Goal: Transaction & Acquisition: Purchase product/service

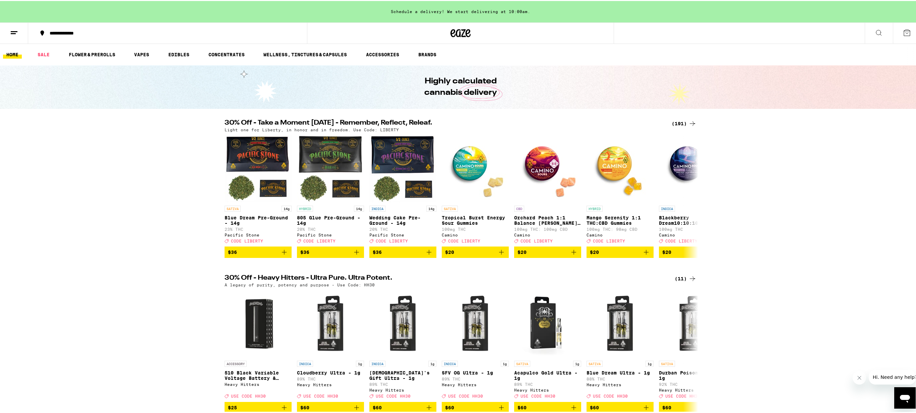
click at [683, 121] on div "(191)" at bounding box center [684, 123] width 25 height 8
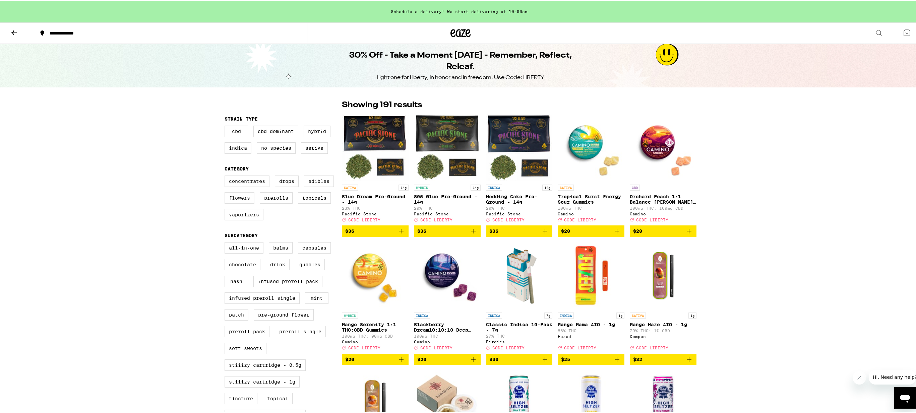
click at [245, 203] on label "Flowers" at bounding box center [240, 196] width 30 height 11
click at [226, 176] on input "Flowers" at bounding box center [226, 176] width 0 height 0
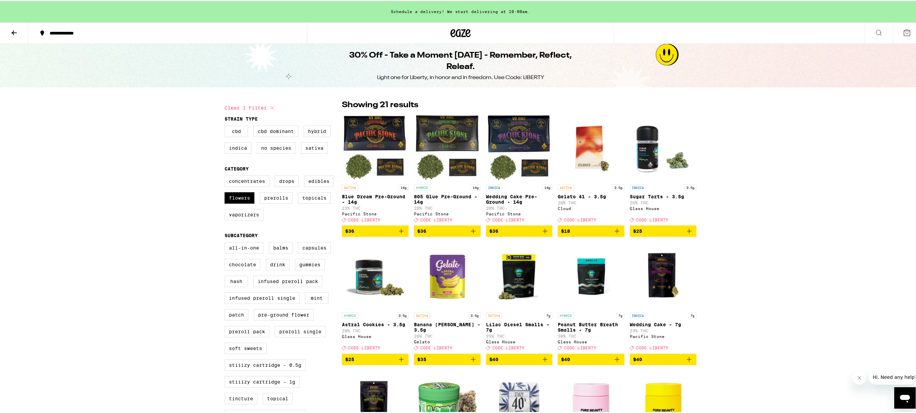
click at [659, 157] on img "Open page for Sugar Tarts - 3.5g from Glass House" at bounding box center [663, 146] width 67 height 67
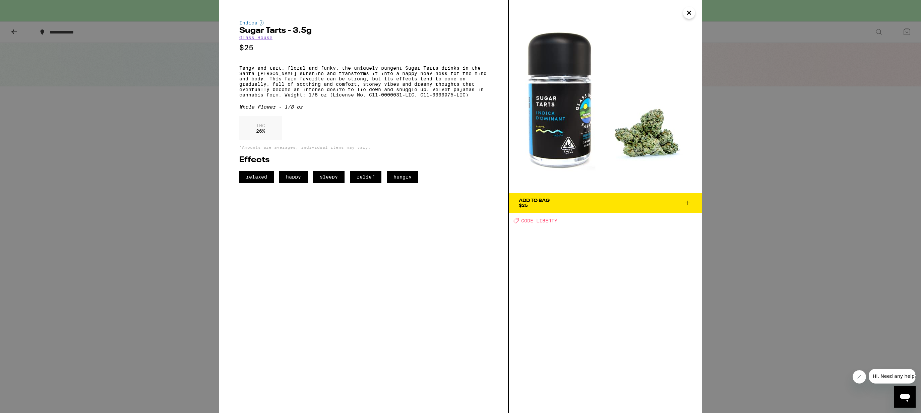
click at [690, 15] on icon "Close" at bounding box center [689, 13] width 8 height 10
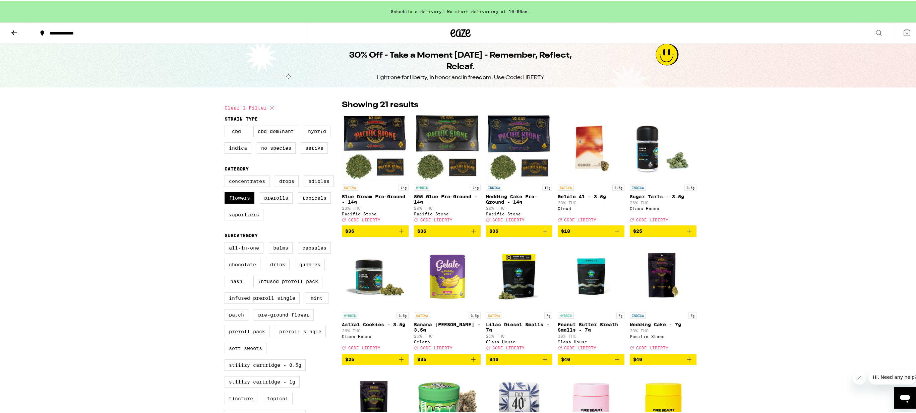
click at [687, 234] on icon "Add to bag" at bounding box center [689, 230] width 8 height 8
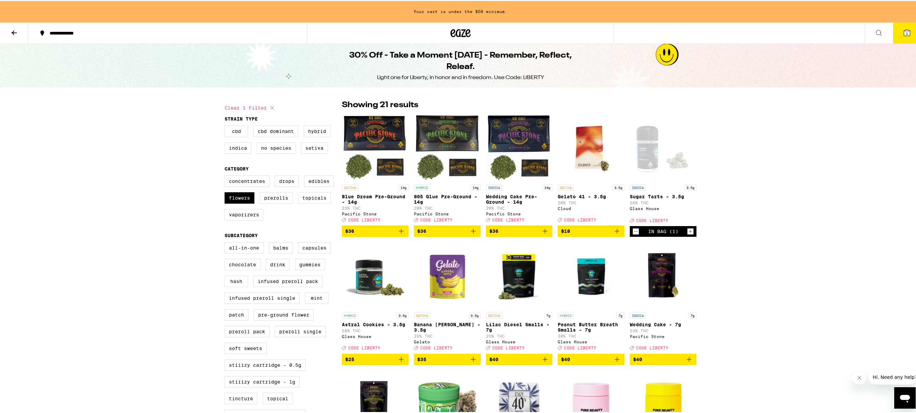
click at [521, 274] on img "Open page for Lilac Diesel Smalls - 7g from Glass House" at bounding box center [519, 274] width 67 height 67
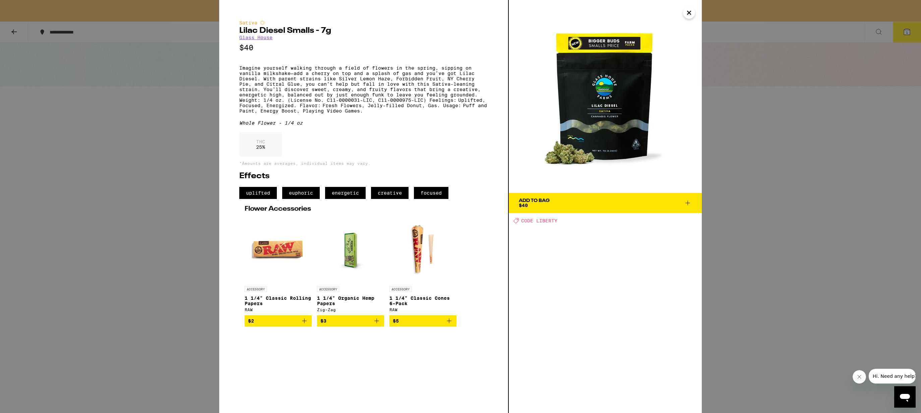
click at [690, 14] on icon "Close" at bounding box center [688, 12] width 3 height 3
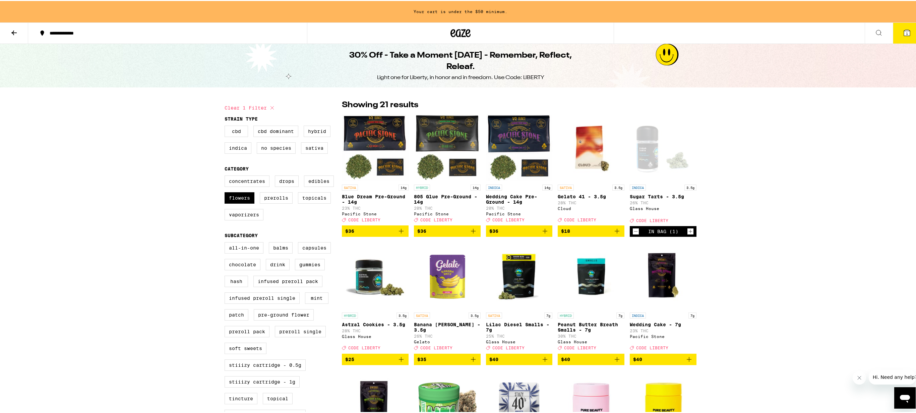
click at [586, 328] on p "Peanut Butter Breath Smalls - 7g" at bounding box center [591, 326] width 67 height 11
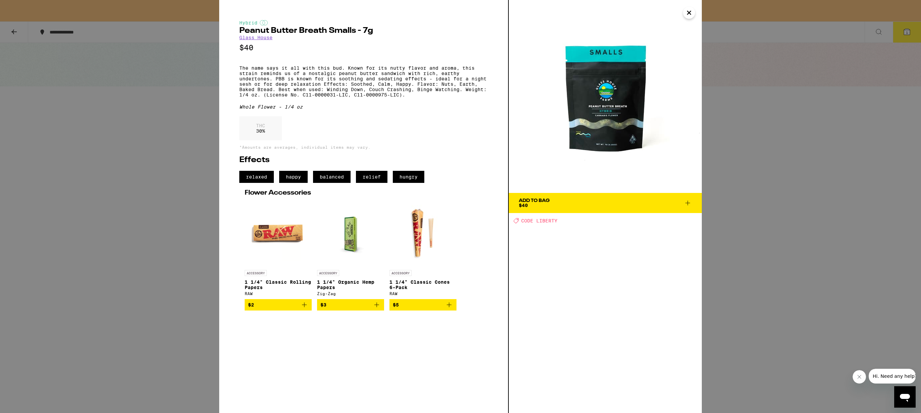
click at [688, 15] on icon "Close" at bounding box center [689, 13] width 8 height 10
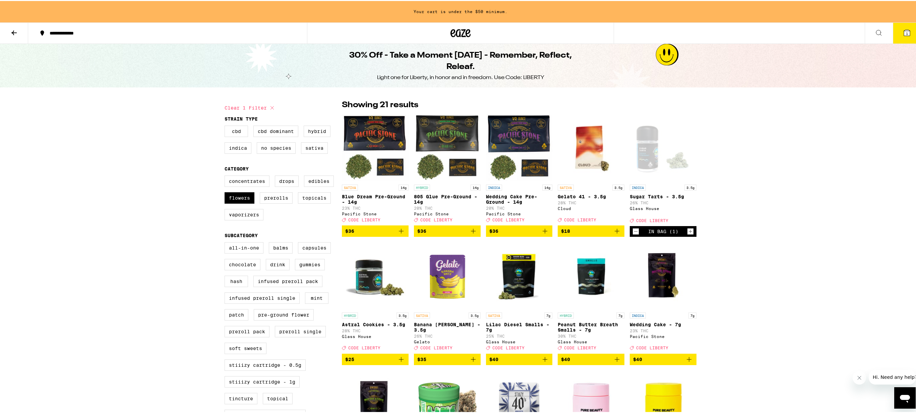
click at [658, 284] on img "Open page for Wedding Cake - 7g from Pacific Stone" at bounding box center [663, 274] width 67 height 67
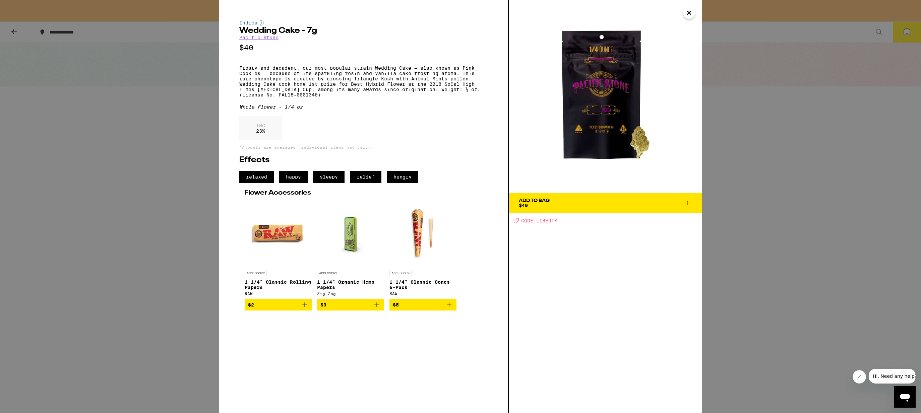
click at [690, 13] on icon "Close" at bounding box center [688, 12] width 3 height 3
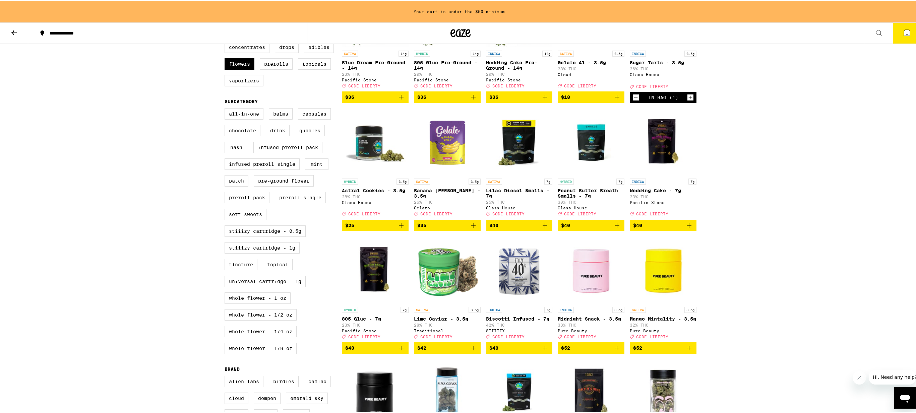
scroll to position [179, 0]
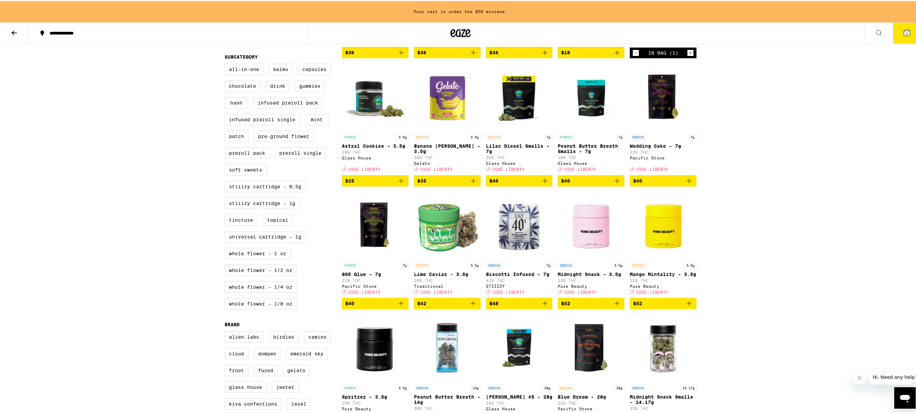
click at [434, 232] on img "Open page for Lime Caviar - 3.5g from Traditional" at bounding box center [447, 224] width 67 height 67
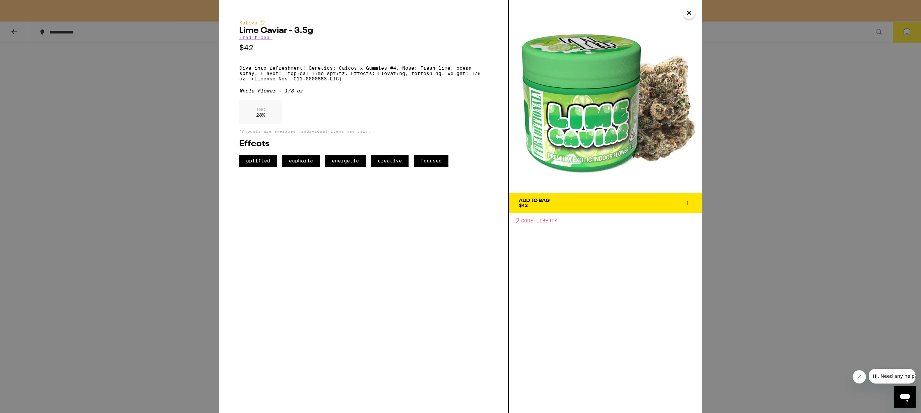
click at [688, 13] on icon "Close" at bounding box center [689, 13] width 8 height 10
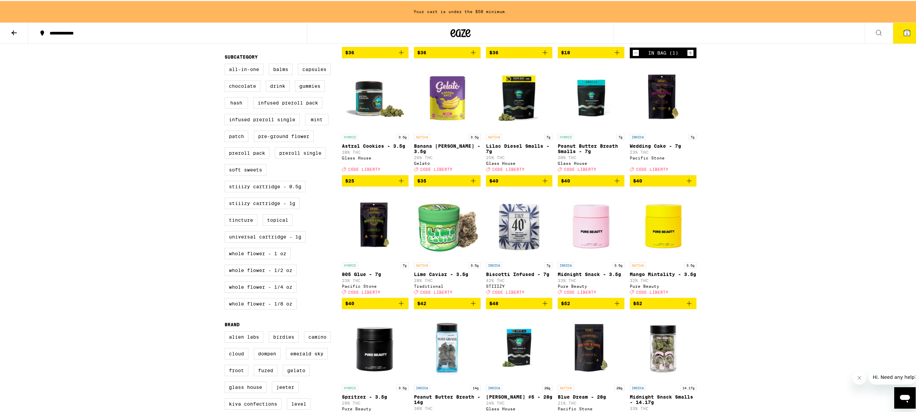
click at [518, 251] on img "Open page for Biscotti Infused - 7g from STIIIZY" at bounding box center [519, 224] width 67 height 67
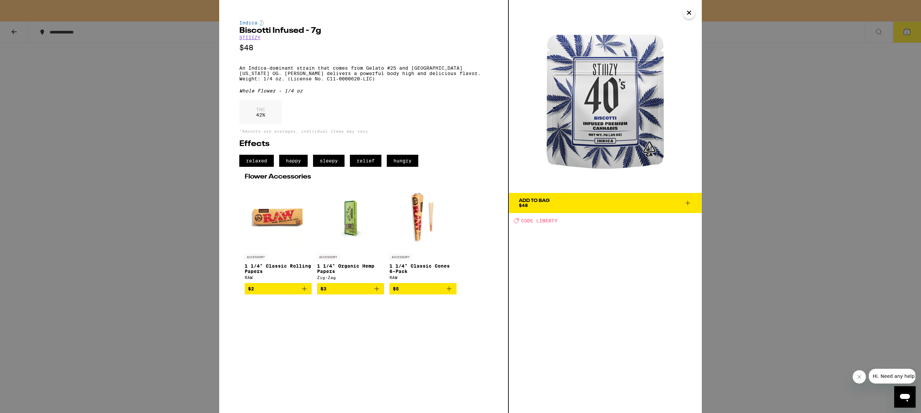
click at [689, 13] on icon "Close" at bounding box center [688, 12] width 3 height 3
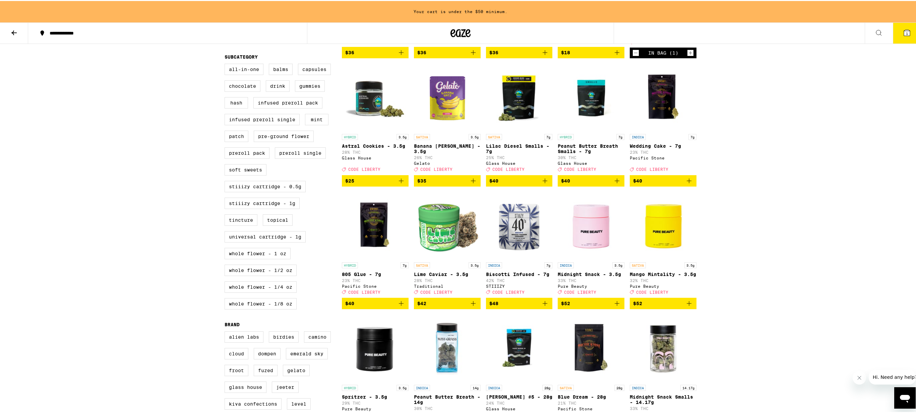
click at [602, 276] on p "Midnight Snack - 3.5g" at bounding box center [591, 273] width 67 height 5
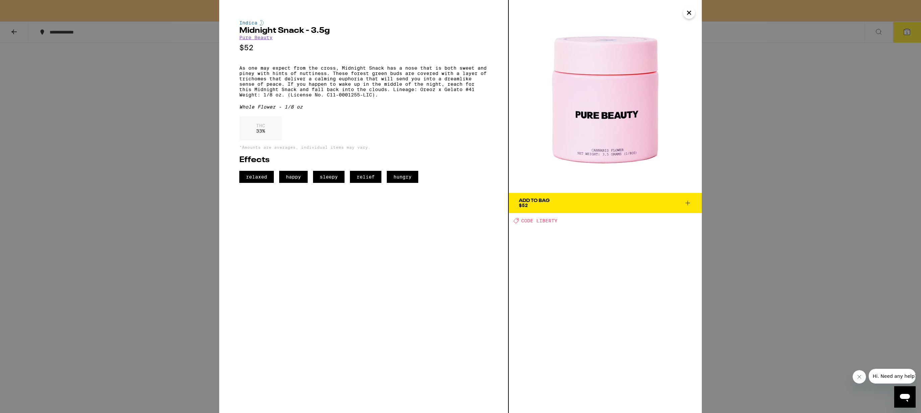
click at [688, 15] on icon "Close" at bounding box center [689, 13] width 8 height 10
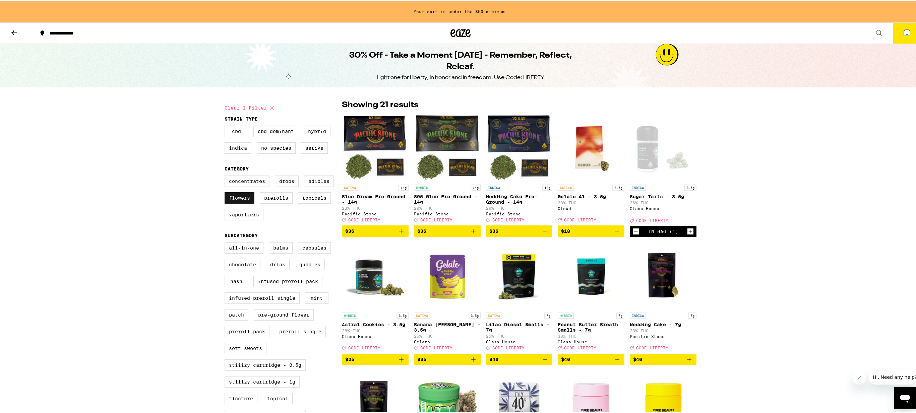
click at [241, 201] on label "Flowers" at bounding box center [240, 196] width 30 height 11
click at [226, 176] on input "Flowers" at bounding box center [226, 176] width 0 height 0
checkbox input "false"
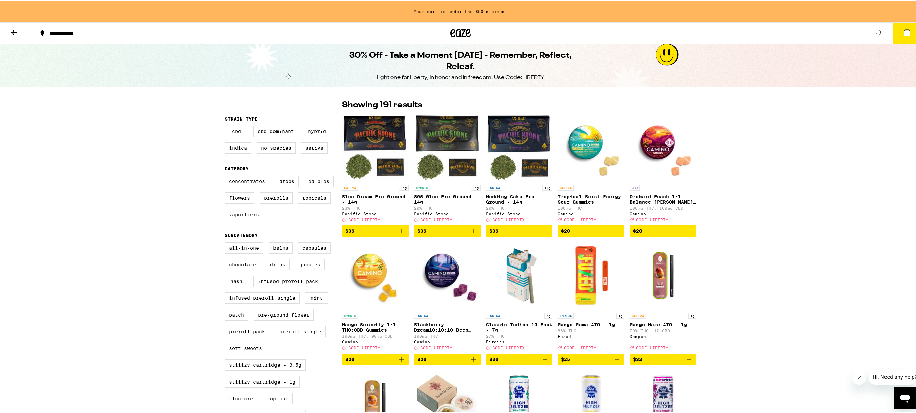
click at [244, 219] on label "Vaporizers" at bounding box center [244, 213] width 39 height 11
click at [226, 176] on input "Vaporizers" at bounding box center [226, 176] width 0 height 0
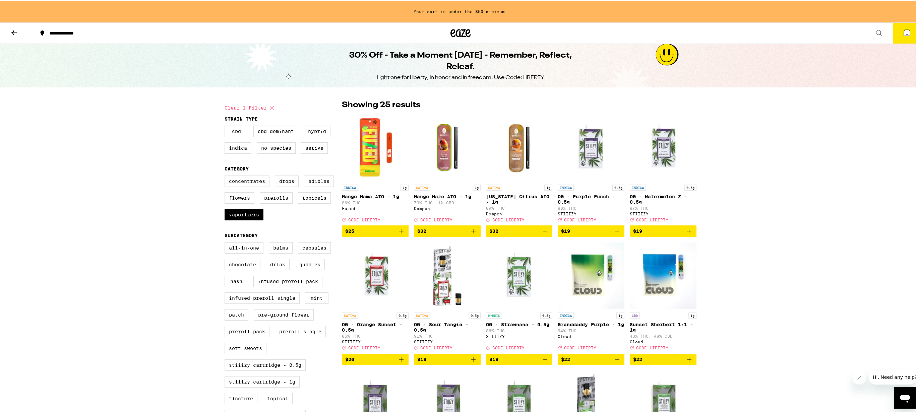
click at [616, 363] on icon "Add to bag" at bounding box center [617, 359] width 8 height 8
click at [238, 219] on label "Vaporizers" at bounding box center [244, 213] width 39 height 11
click at [226, 176] on input "Vaporizers" at bounding box center [226, 176] width 0 height 0
checkbox input "false"
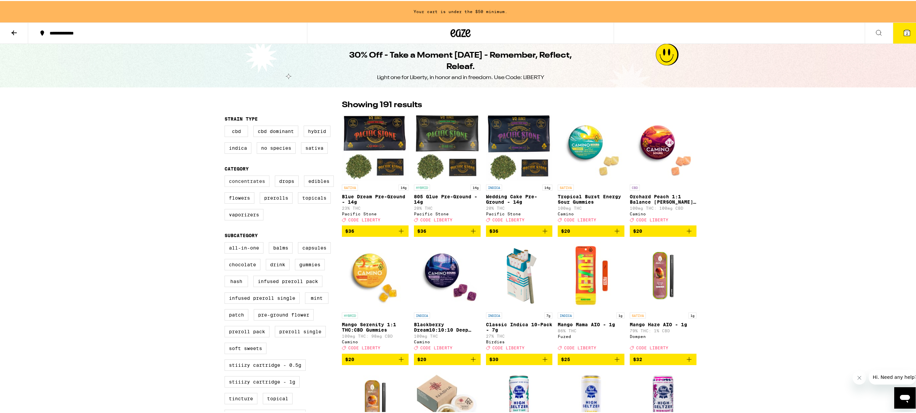
click at [245, 183] on label "Concentrates" at bounding box center [247, 180] width 45 height 11
click at [226, 176] on input "Concentrates" at bounding box center [226, 176] width 0 height 0
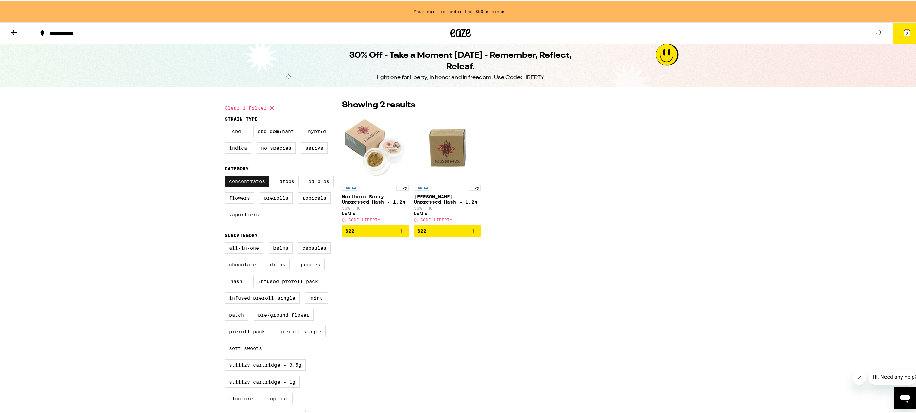
click at [229, 182] on label "Concentrates" at bounding box center [247, 180] width 45 height 11
click at [226, 176] on input "Concentrates" at bounding box center [226, 176] width 0 height 0
checkbox input "false"
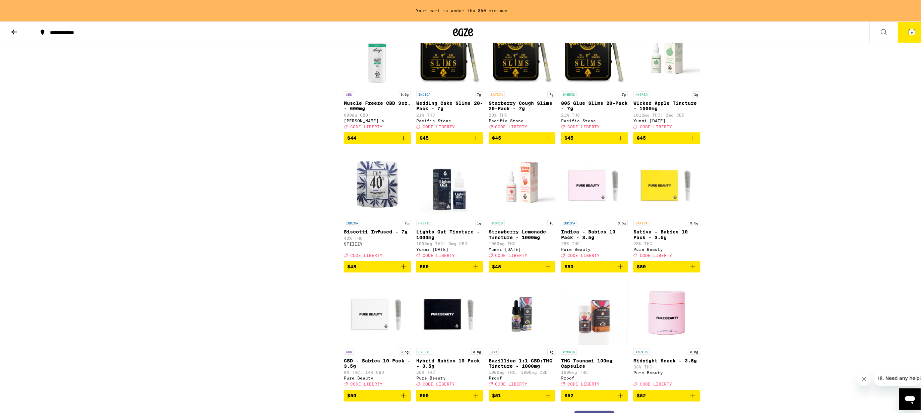
scroll to position [4181, 0]
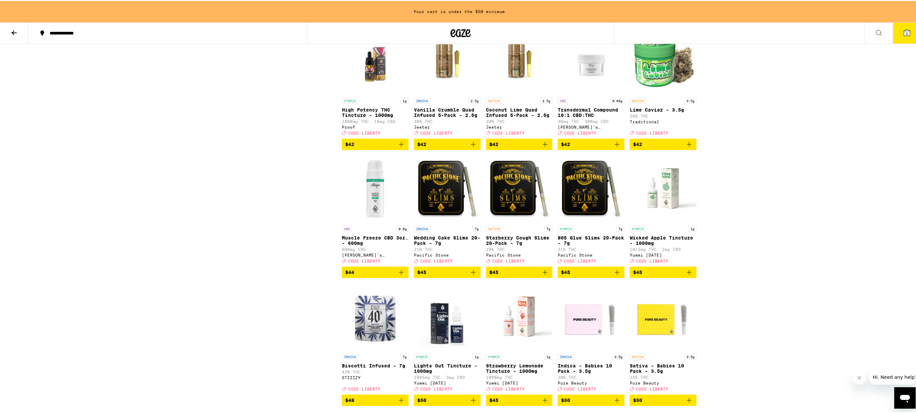
click at [688, 147] on icon "Add to bag" at bounding box center [689, 143] width 8 height 8
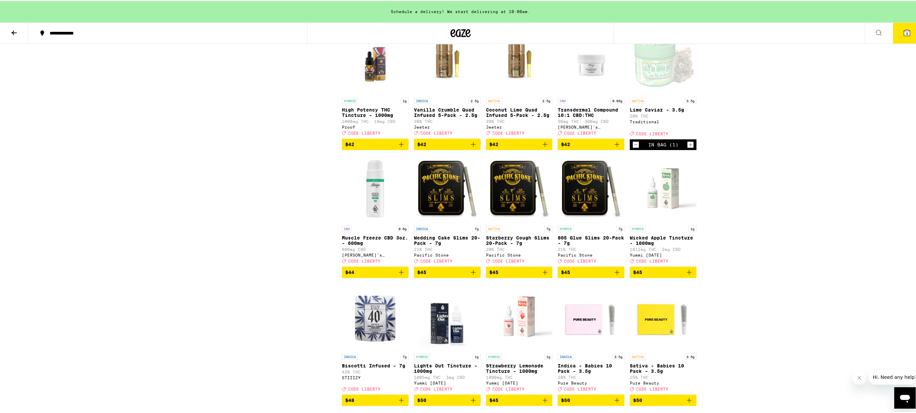
click at [904, 36] on button "3" at bounding box center [907, 32] width 28 height 21
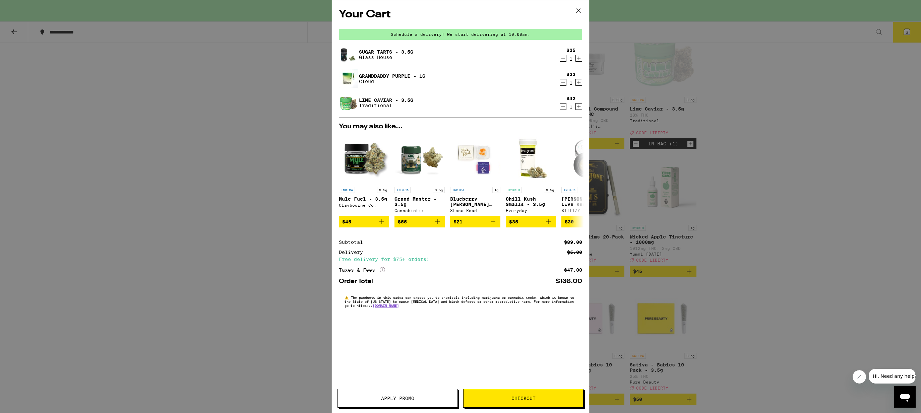
click at [405, 397] on span "Apply Promo" at bounding box center [397, 398] width 33 height 5
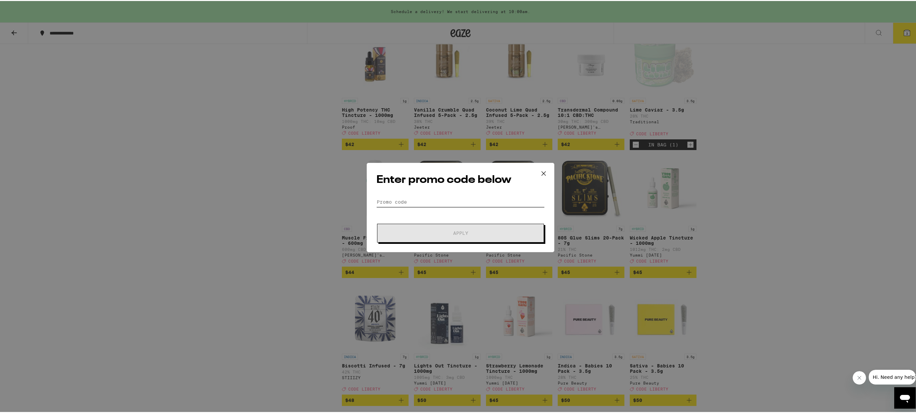
click at [439, 201] on input "Promo Code" at bounding box center [460, 201] width 168 height 10
type input "liberty"
click at [377, 223] on button "Apply" at bounding box center [460, 232] width 167 height 19
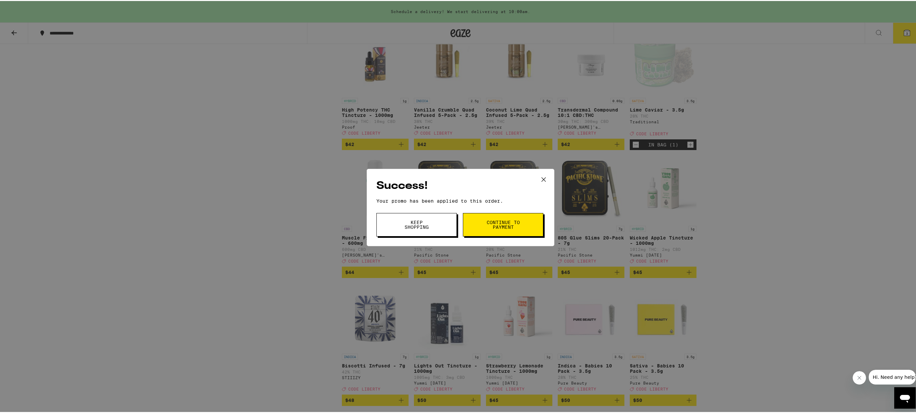
click at [412, 221] on span "Keep Shopping" at bounding box center [416, 223] width 34 height 9
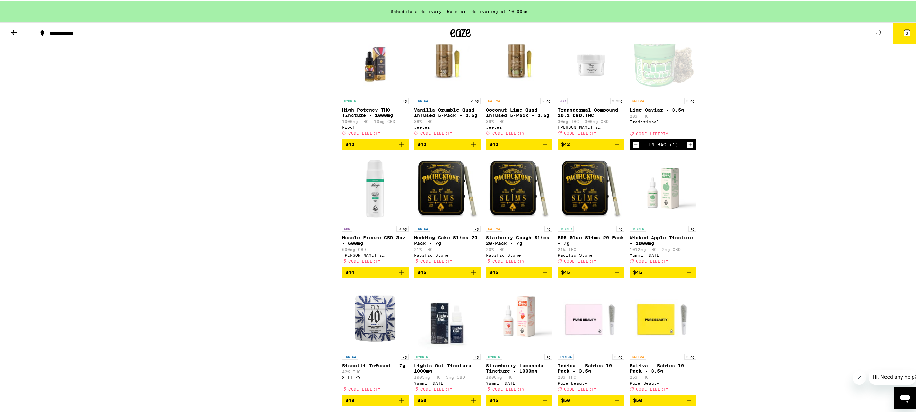
click at [896, 31] on button "3" at bounding box center [907, 32] width 28 height 21
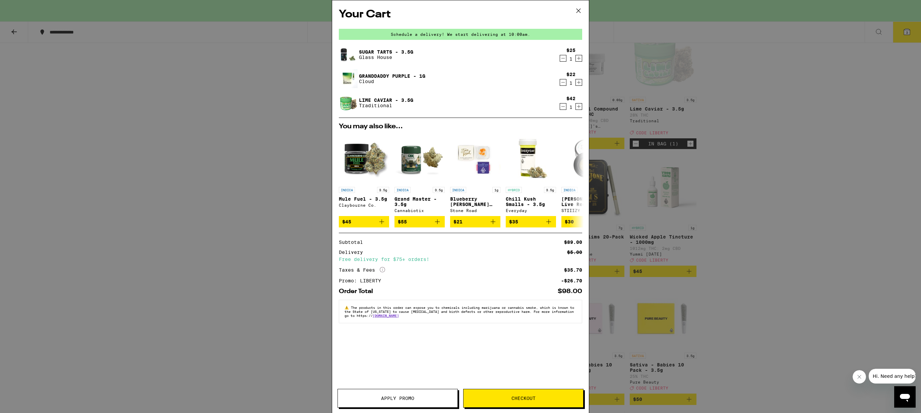
click at [527, 398] on span "Checkout" at bounding box center [523, 398] width 24 height 5
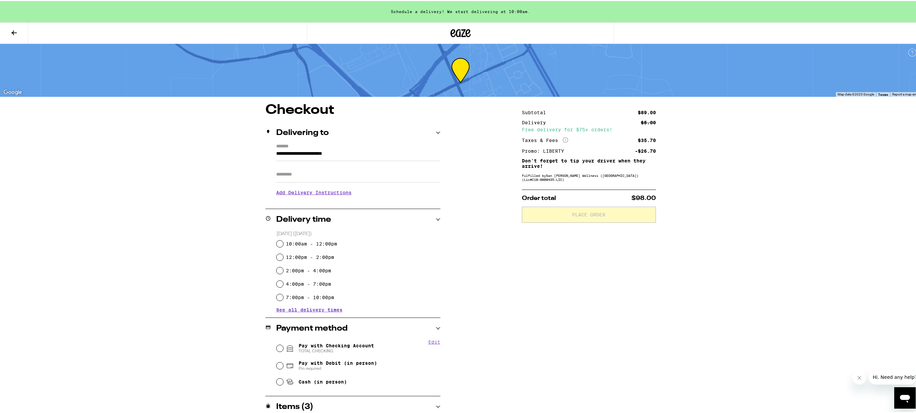
scroll to position [76, 0]
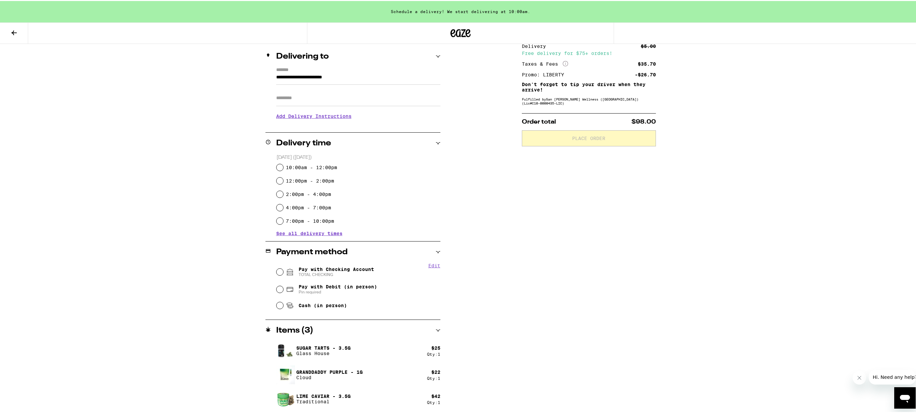
click at [286, 271] on icon at bounding box center [290, 271] width 8 height 8
click at [283, 271] on input "Pay with Checking Account TOTAL CHECKING" at bounding box center [279, 271] width 7 height 7
radio input "true"
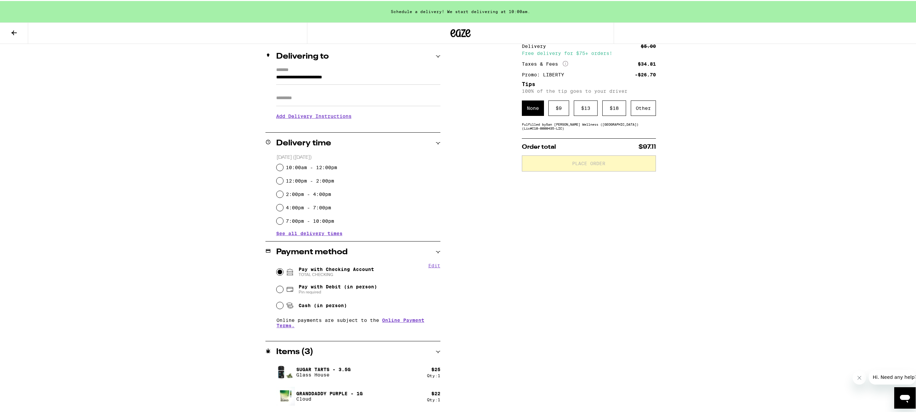
click at [296, 167] on label "10:00am - 12:00pm" at bounding box center [311, 166] width 51 height 5
click at [283, 167] on input "10:00am - 12:00pm" at bounding box center [279, 166] width 7 height 7
radio input "true"
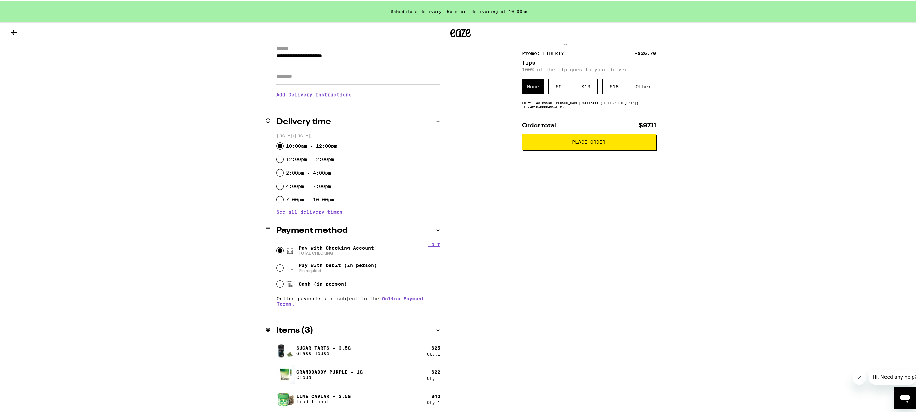
scroll to position [0, 0]
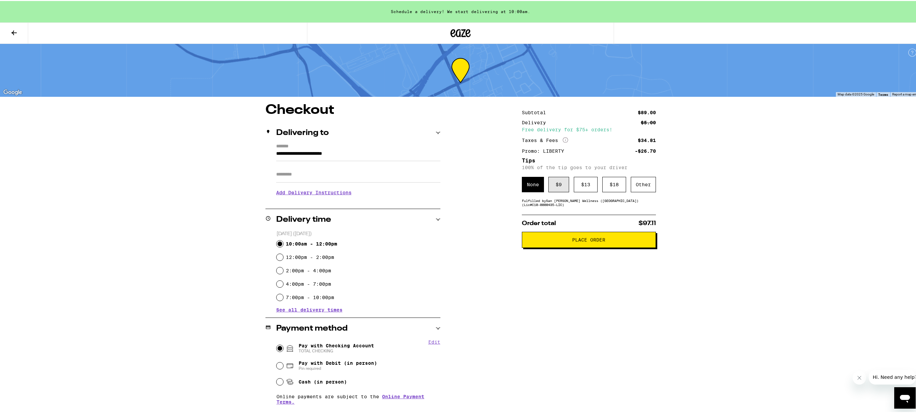
click at [563, 186] on div "$ 9" at bounding box center [558, 183] width 21 height 15
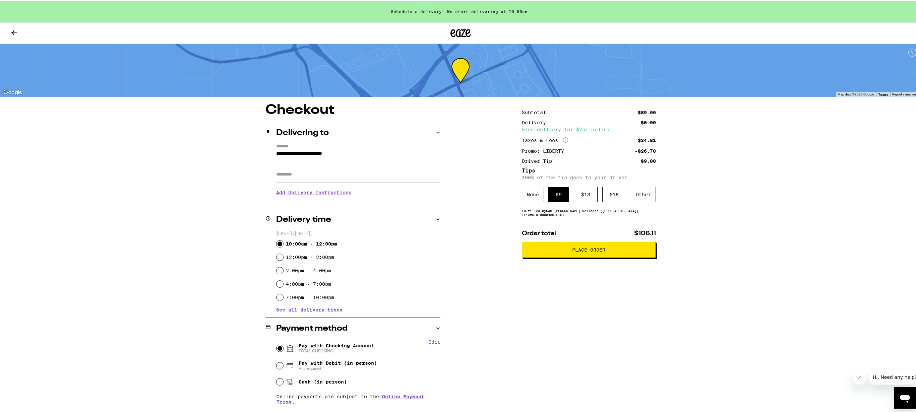
click at [572, 250] on span "Place Order" at bounding box center [588, 249] width 33 height 5
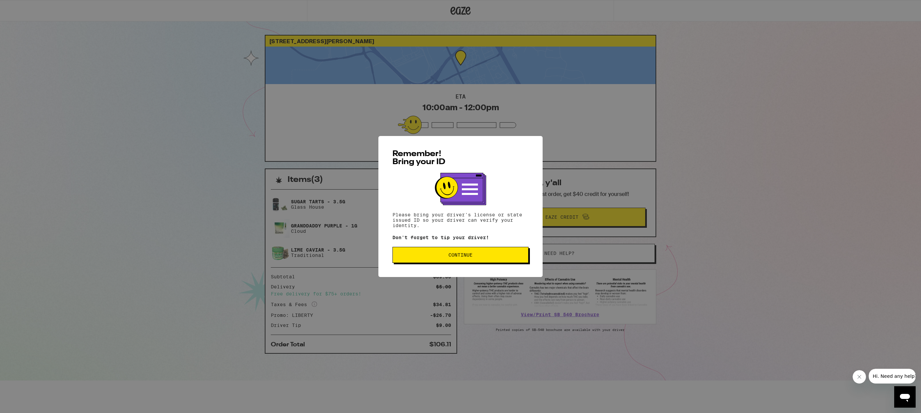
click at [469, 252] on button "Continue" at bounding box center [460, 255] width 136 height 16
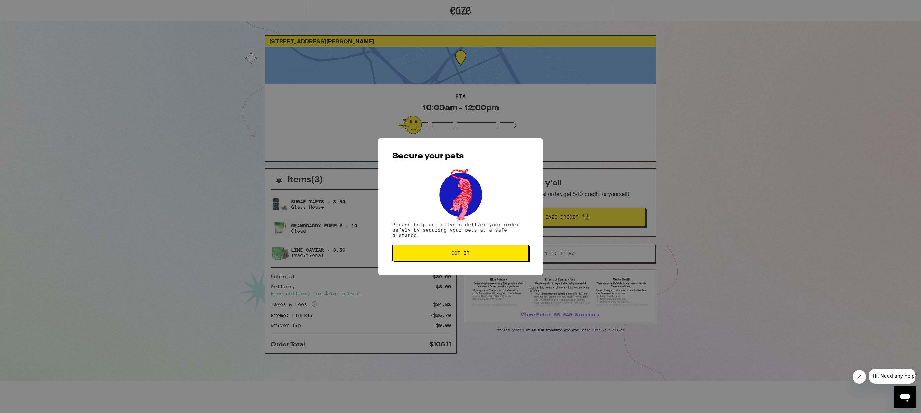
click at [469, 252] on span "Got it" at bounding box center [460, 253] width 18 height 5
